Goal: Information Seeking & Learning: Learn about a topic

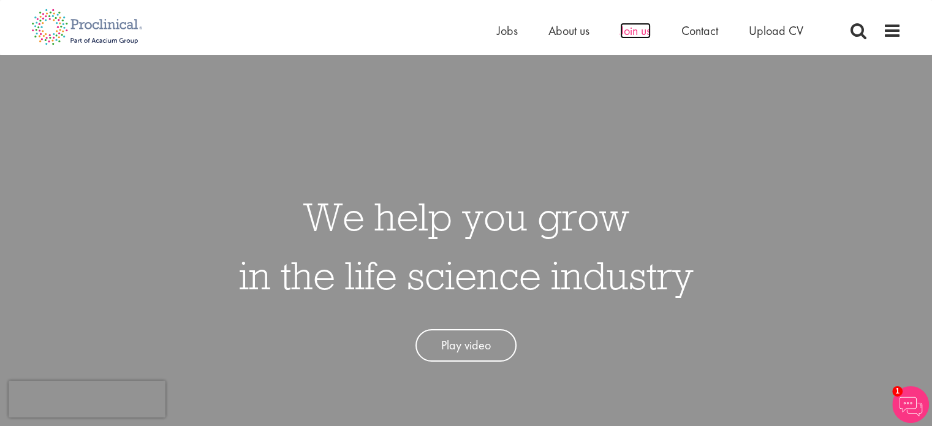
click at [641, 28] on span "Join us" at bounding box center [635, 31] width 31 height 16
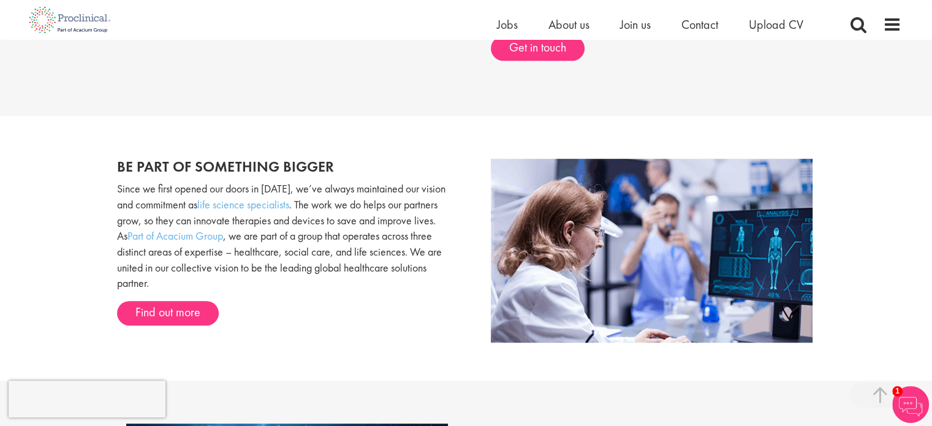
scroll to position [662, 0]
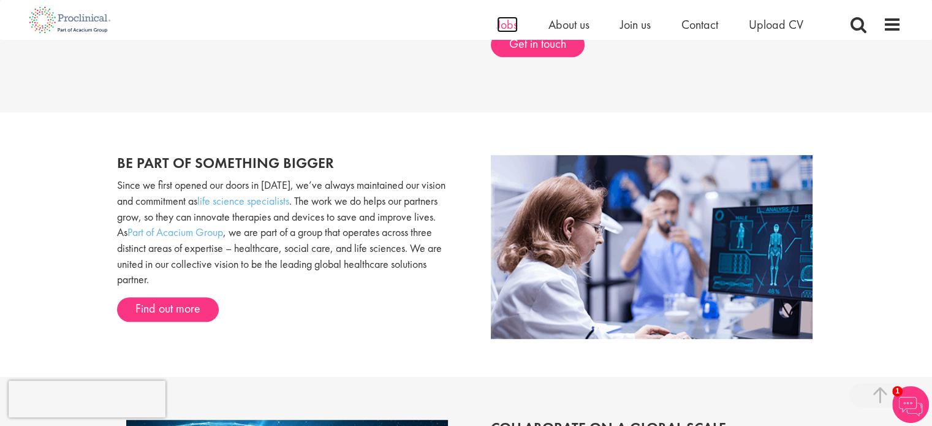
click at [508, 26] on span "Jobs" at bounding box center [507, 25] width 21 height 16
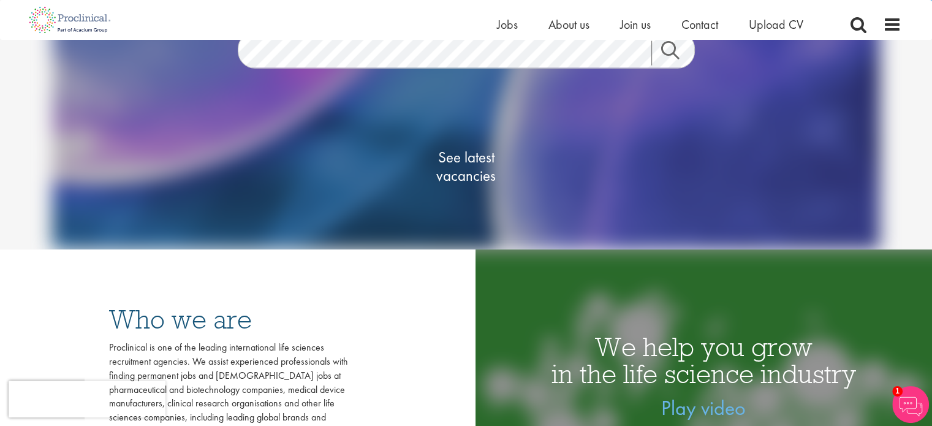
scroll to position [98, 0]
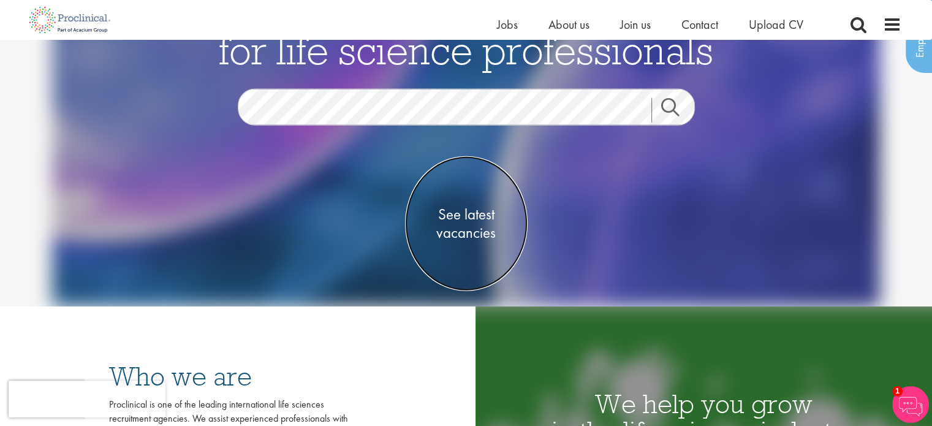
click at [468, 225] on span "See latest vacancies" at bounding box center [466, 223] width 123 height 37
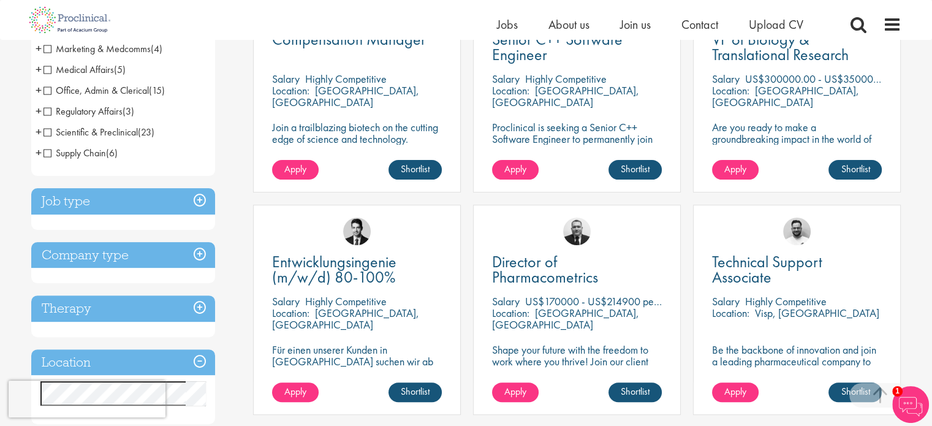
scroll to position [270, 0]
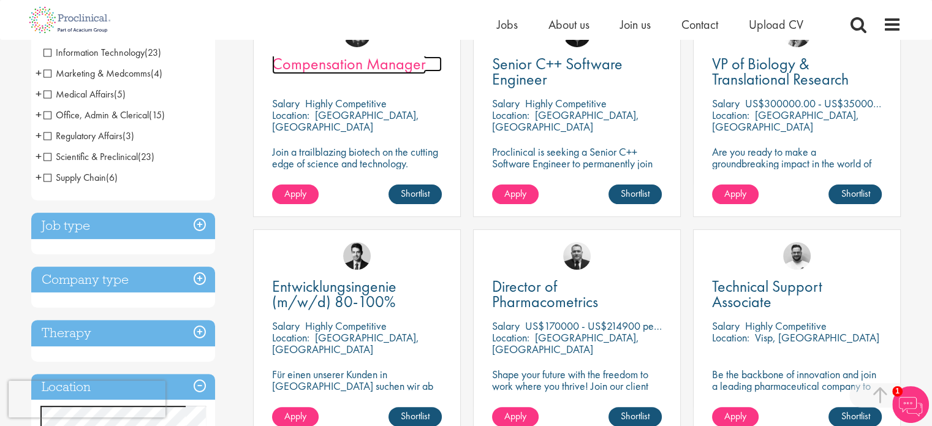
click at [327, 68] on span "Compensation Manager" at bounding box center [349, 63] width 154 height 21
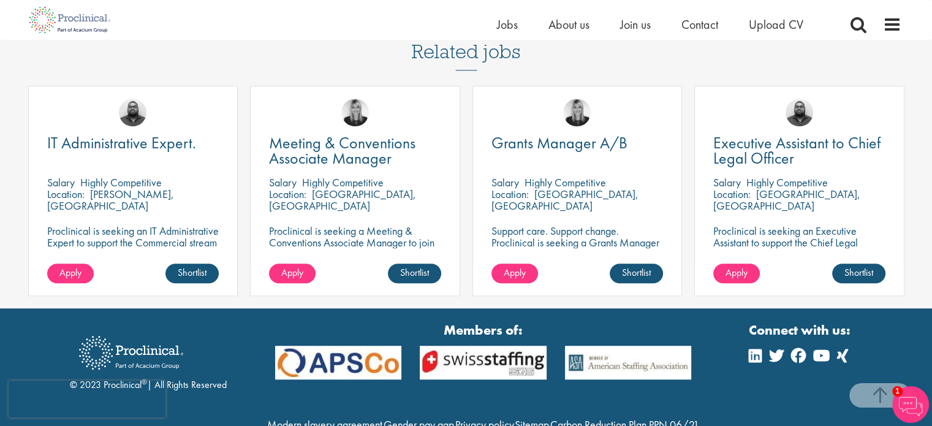
scroll to position [956, 0]
